Goal: Information Seeking & Learning: Learn about a topic

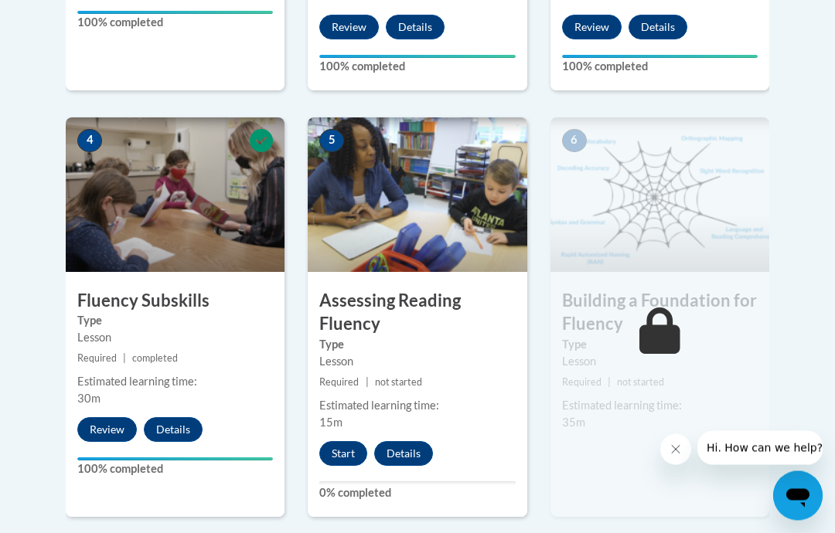
scroll to position [829, 0]
click at [342, 456] on button "Start" at bounding box center [343, 453] width 48 height 25
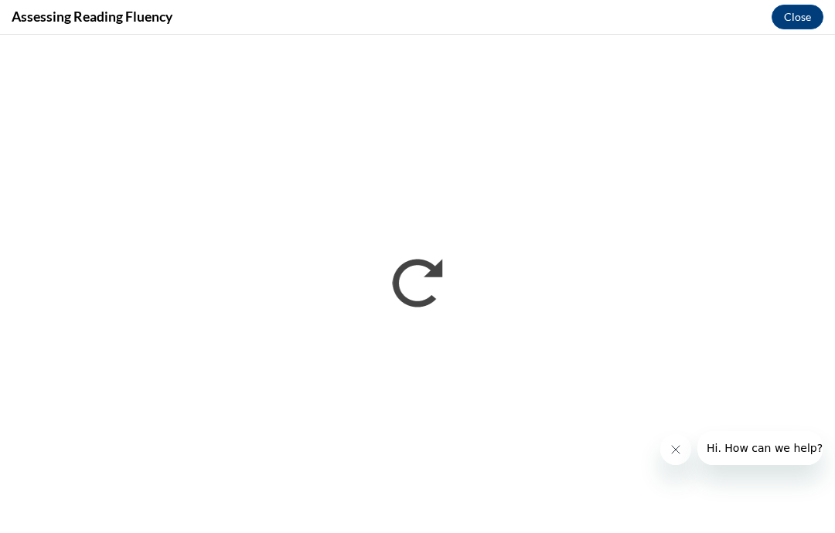
scroll to position [0, 0]
click at [679, 448] on icon "Close message from company" at bounding box center [675, 450] width 12 height 12
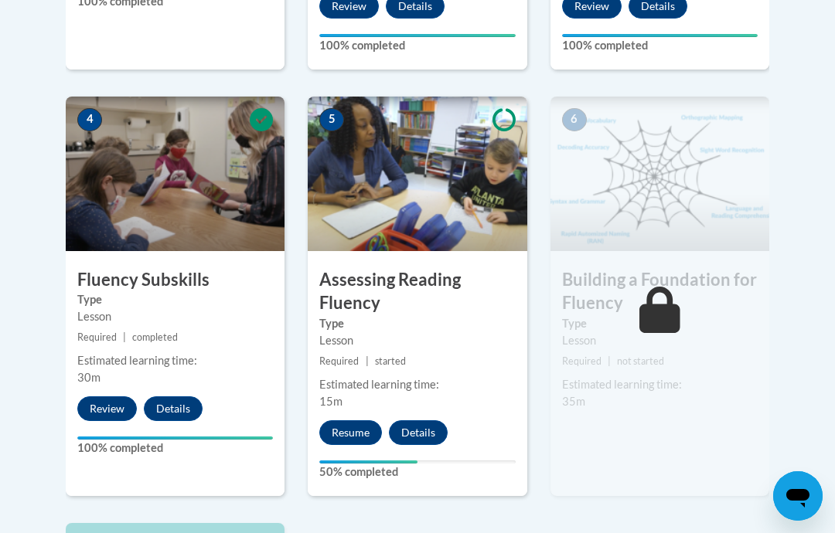
scroll to position [857, 0]
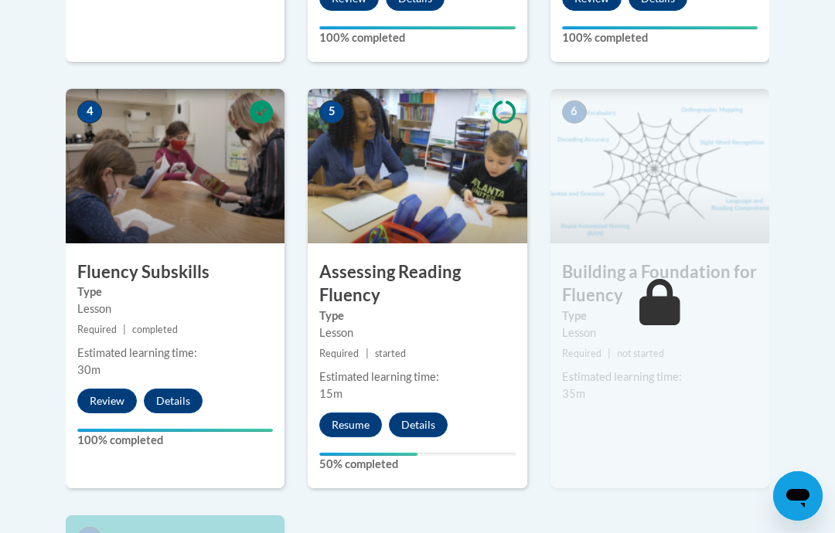
click at [456, 271] on h3 "Assessing Reading Fluency" at bounding box center [417, 285] width 219 height 48
click at [351, 421] on button "Resume" at bounding box center [350, 425] width 63 height 25
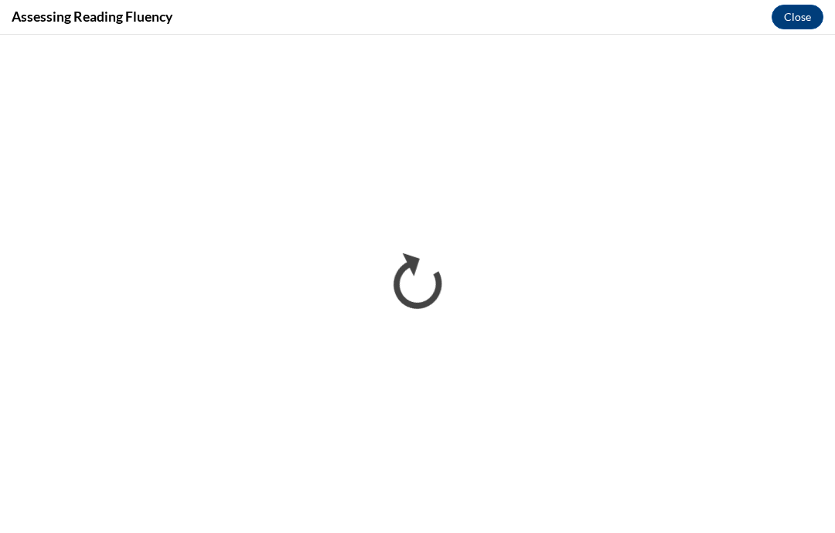
scroll to position [0, 0]
